Goal: Task Accomplishment & Management: Book appointment/travel/reservation

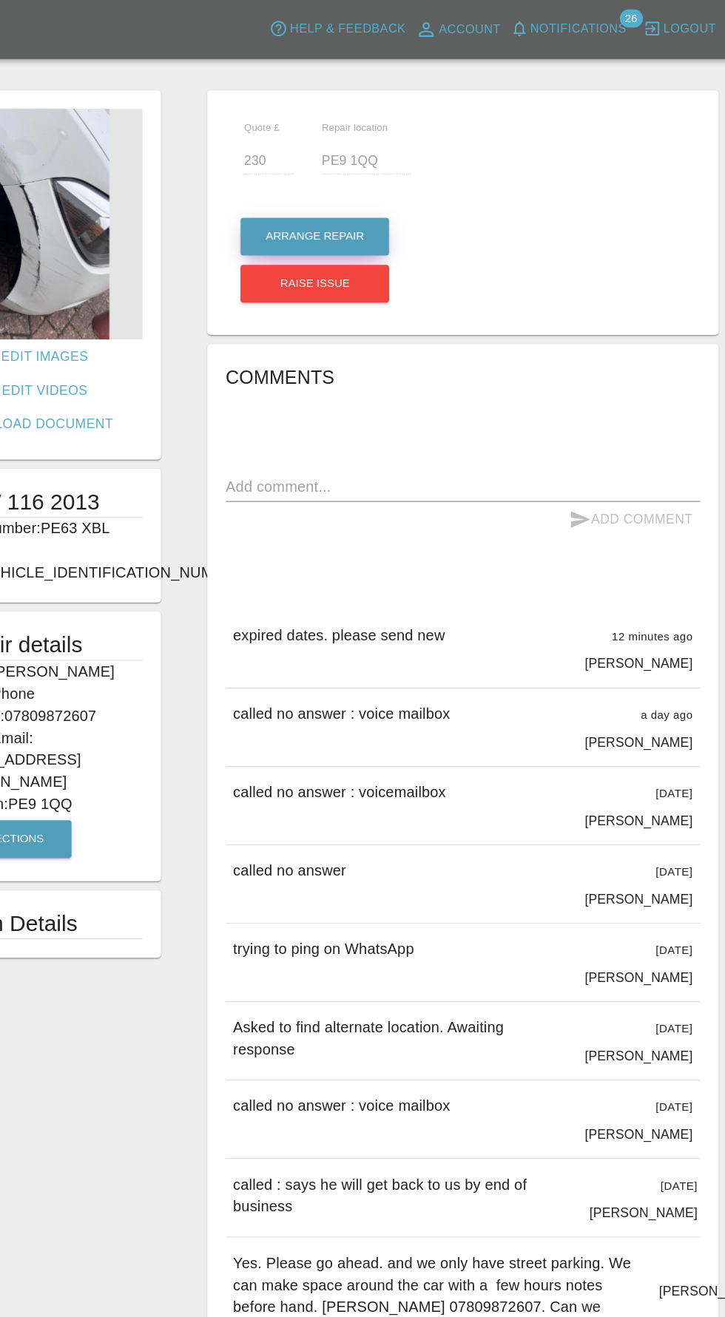
click at [363, 180] on button "Arrange Repair" at bounding box center [381, 190] width 119 height 30
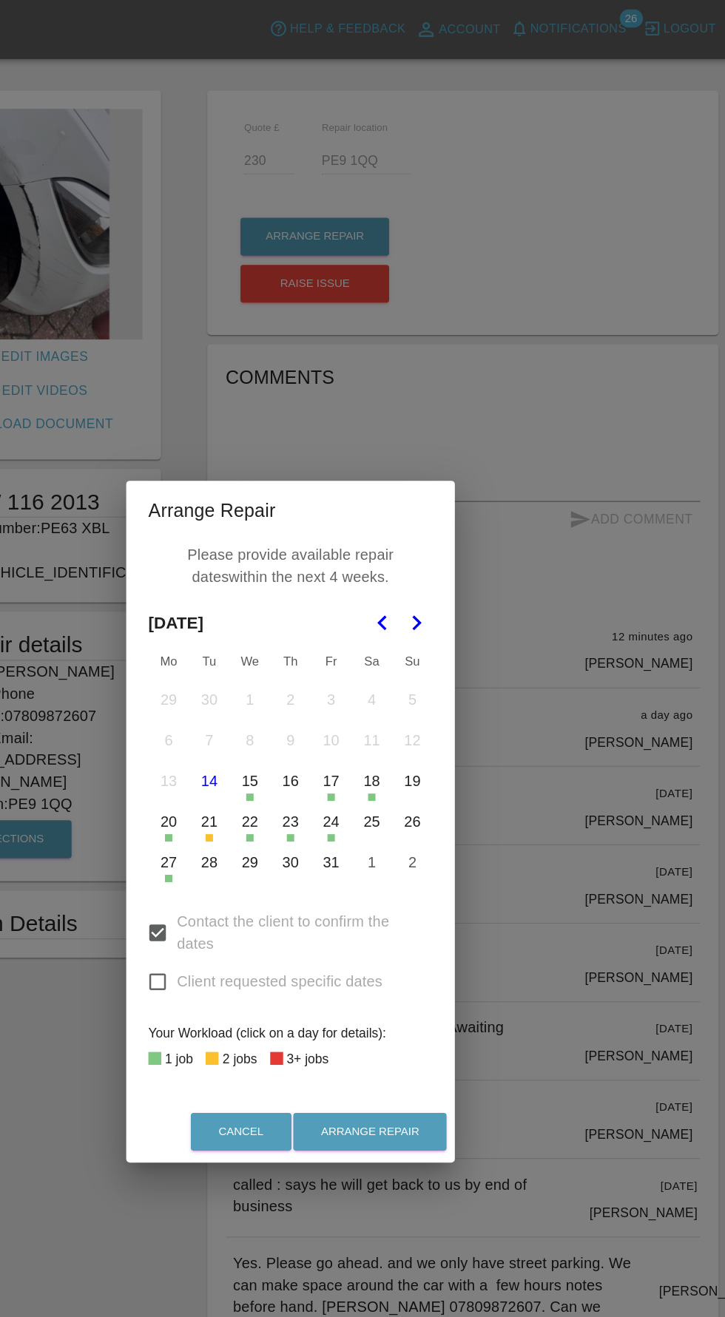
click at [297, 707] on button "28" at bounding box center [297, 691] width 31 height 31
click at [329, 707] on button "29" at bounding box center [329, 691] width 31 height 31
click at [362, 707] on button "30" at bounding box center [362, 691] width 31 height 31
click at [451, 922] on button "Arrange Repair" at bounding box center [426, 907] width 123 height 30
